Goal: Ask a question: Seek information or help from site administrators or community

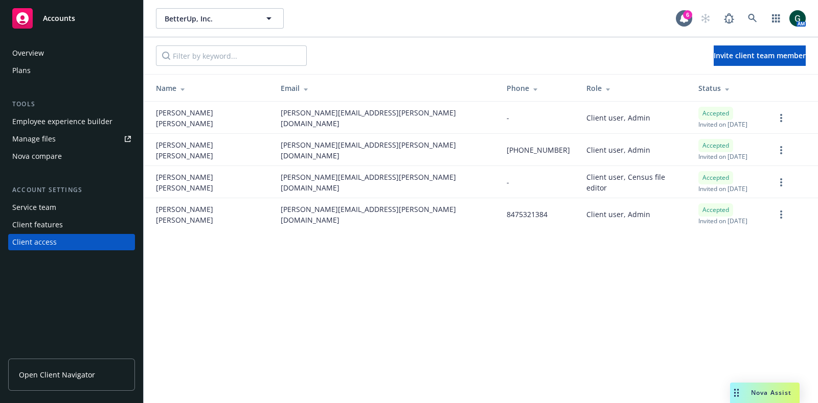
click at [64, 16] on span "Accounts" at bounding box center [59, 18] width 32 height 8
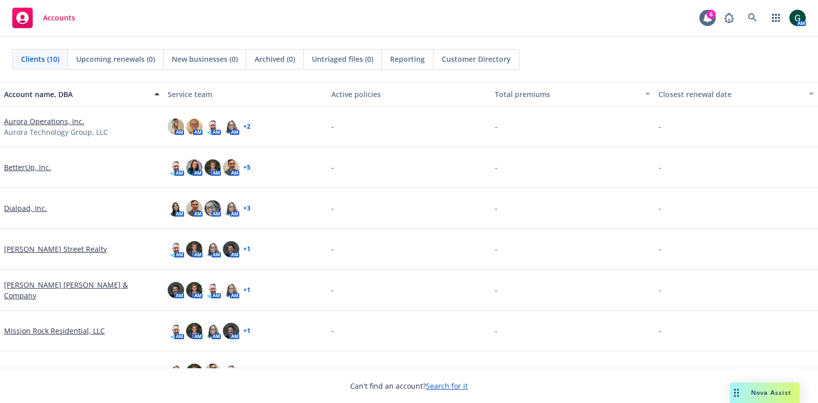
click at [756, 402] on div "Nova Assist" at bounding box center [765, 393] width 70 height 20
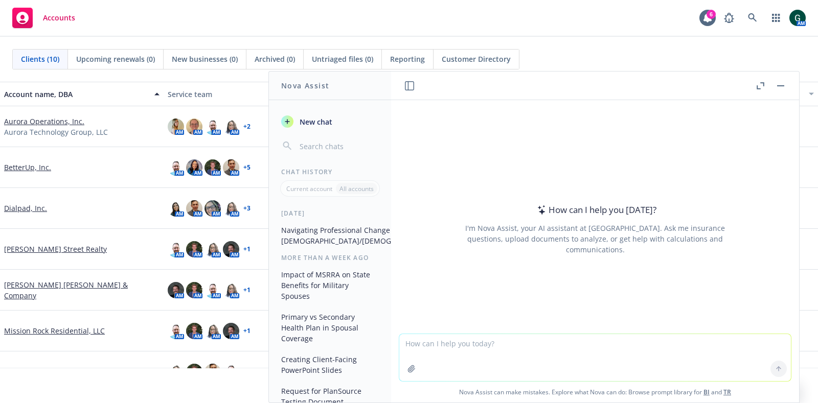
click at [451, 351] on textarea at bounding box center [594, 357] width 391 height 47
type textarea "can you please put this in simple terms?"
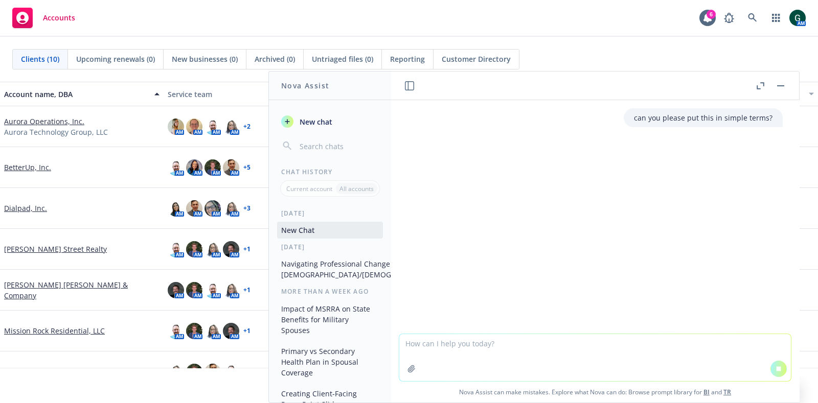
click at [451, 351] on textarea at bounding box center [594, 357] width 391 height 47
paste textarea "Loremip . Dolo Sitametco adip elits do eiu Temporinc Utla (et doloremag aliqu) …"
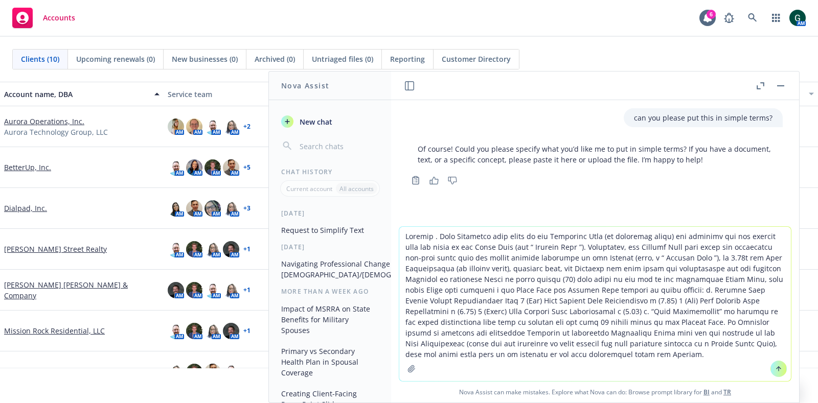
type textarea "Loremip . Dolo Sitametco adip elits do eiu Temporinc Utla (et doloremag aliqu) …"
click at [775, 366] on icon at bounding box center [778, 368] width 7 height 7
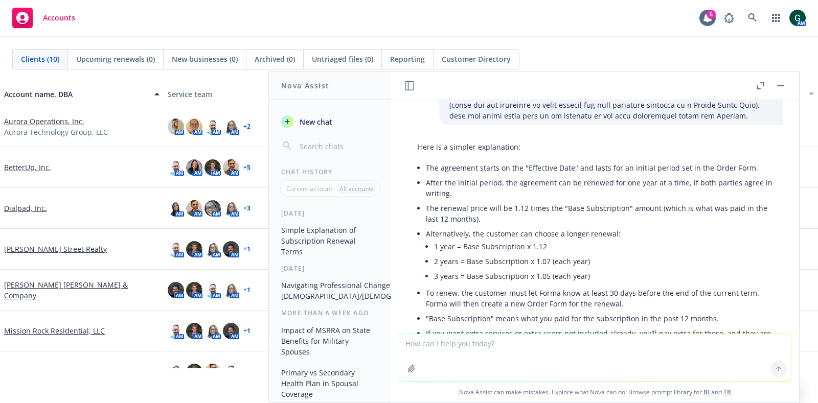
scroll to position [297, 0]
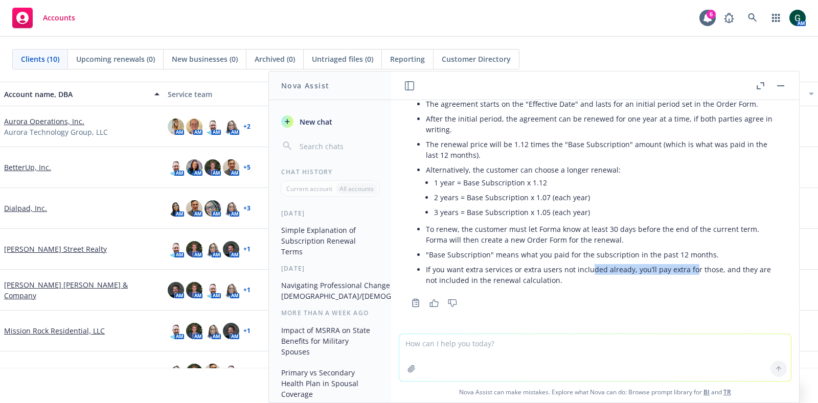
drag, startPoint x: 626, startPoint y: 268, endPoint x: 689, endPoint y: 268, distance: 63.4
click at [689, 268] on li "If you want extra services or extra users not included already, you’ll pay extr…" at bounding box center [599, 275] width 346 height 26
click at [562, 256] on li ""Base Subscription" means what you paid for the subscription in the past 12 mon…" at bounding box center [599, 254] width 346 height 15
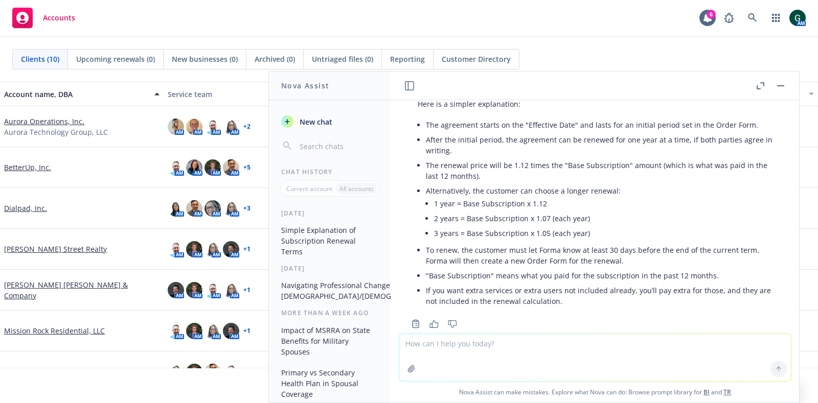
scroll to position [285, 0]
